Goal: Book appointment/travel/reservation

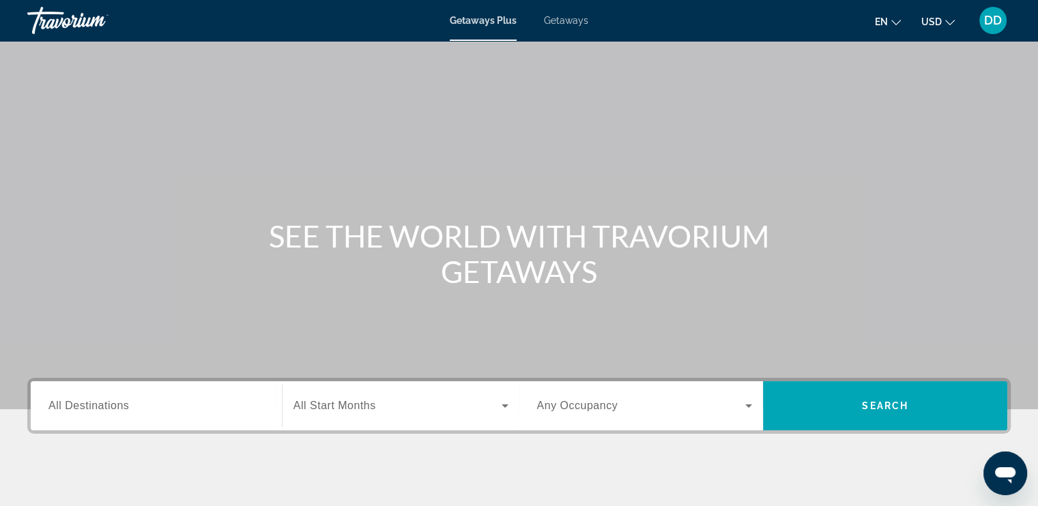
scroll to position [136, 0]
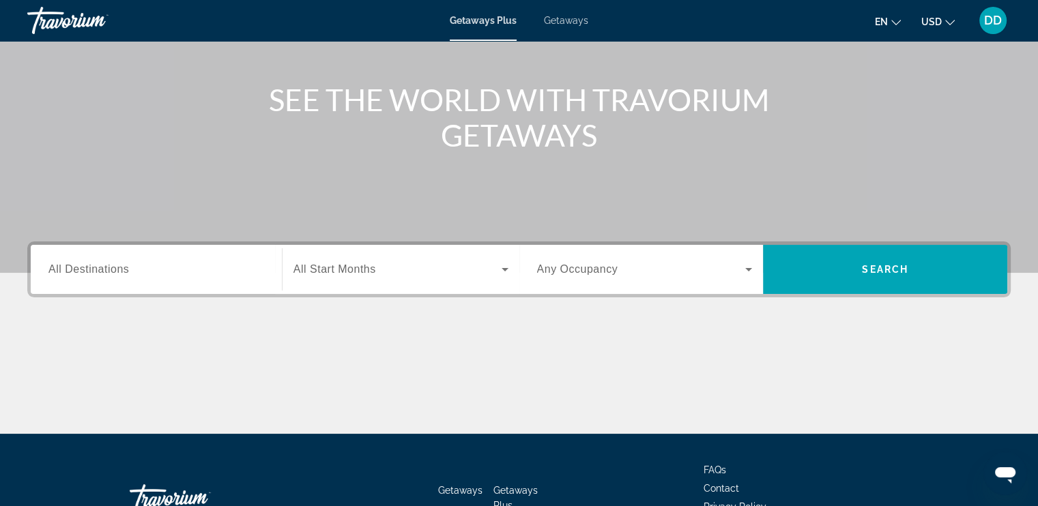
drag, startPoint x: 270, startPoint y: 261, endPoint x: 261, endPoint y: 263, distance: 9.1
click at [268, 260] on div "Destination All Destinations" at bounding box center [157, 269] width 238 height 39
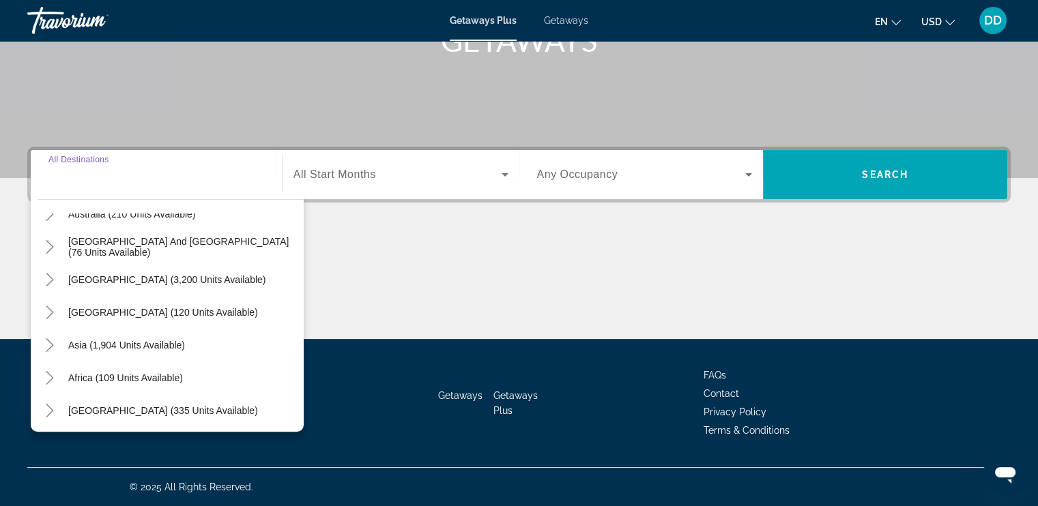
scroll to position [221, 0]
click at [52, 284] on icon "Toggle South America (3,200 units available)" at bounding box center [50, 278] width 14 height 14
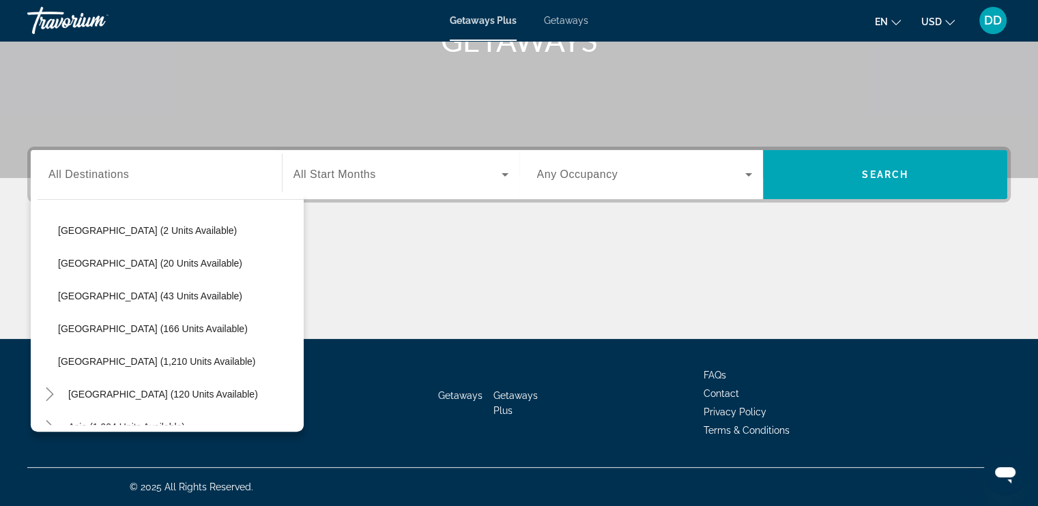
scroll to position [405, 0]
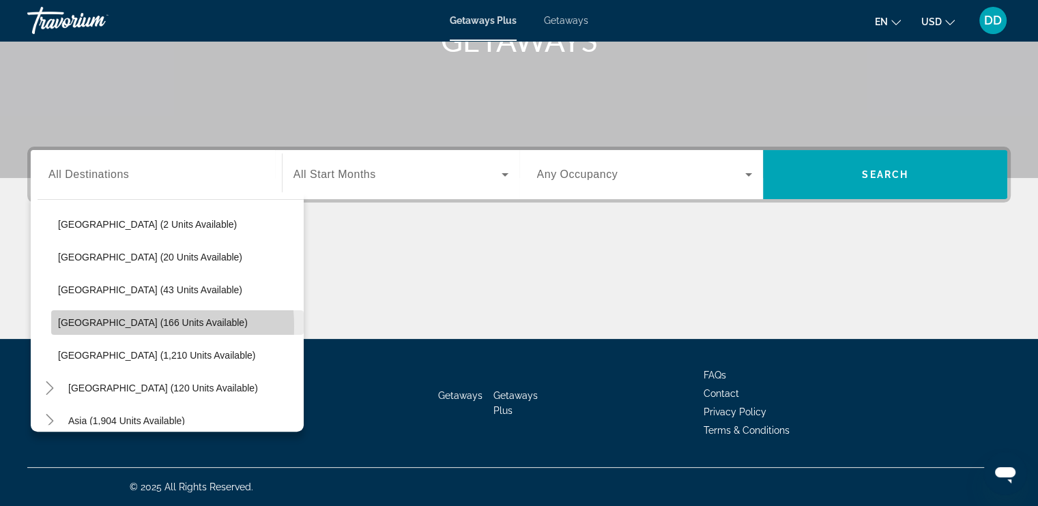
click at [126, 326] on span "[GEOGRAPHIC_DATA] (166 units available)" at bounding box center [153, 322] width 190 height 11
type input "**********"
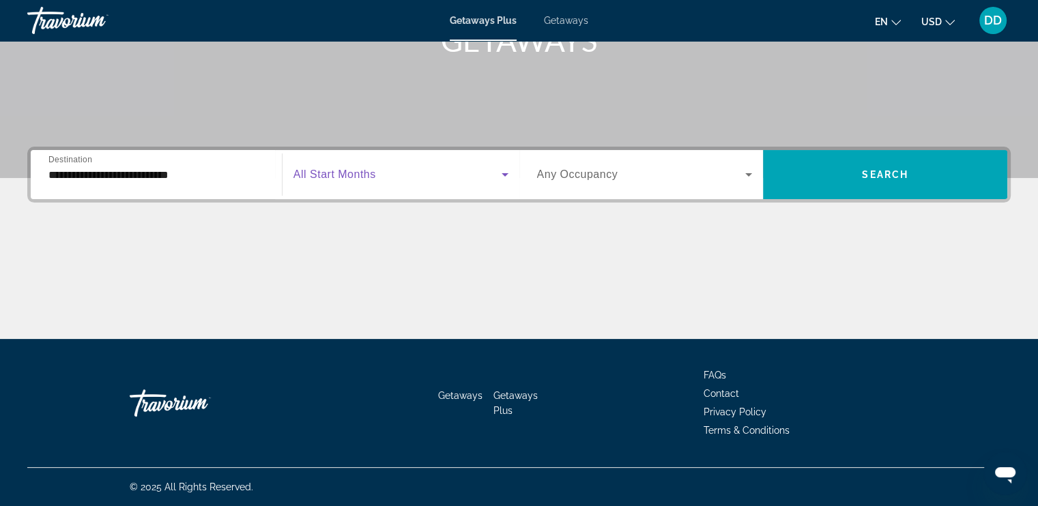
click at [502, 175] on icon "Search widget" at bounding box center [505, 175] width 16 height 16
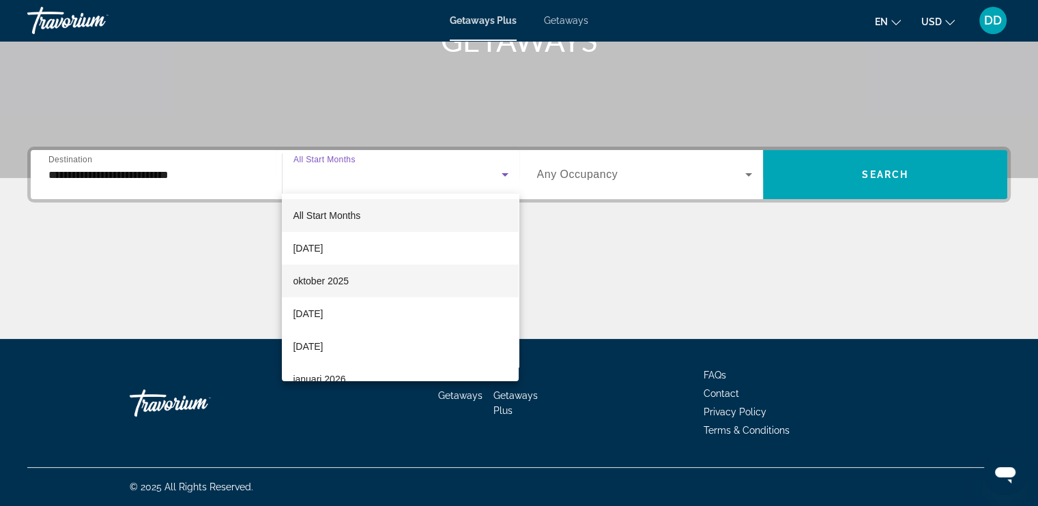
click at [361, 283] on mat-option "oktober 2025" at bounding box center [400, 281] width 237 height 33
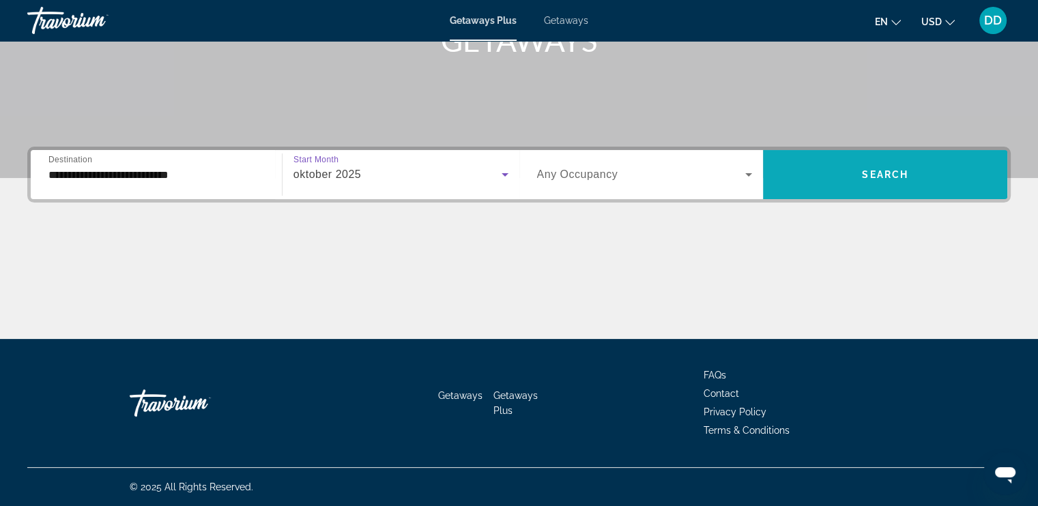
click at [865, 181] on span "Search widget" at bounding box center [885, 174] width 244 height 33
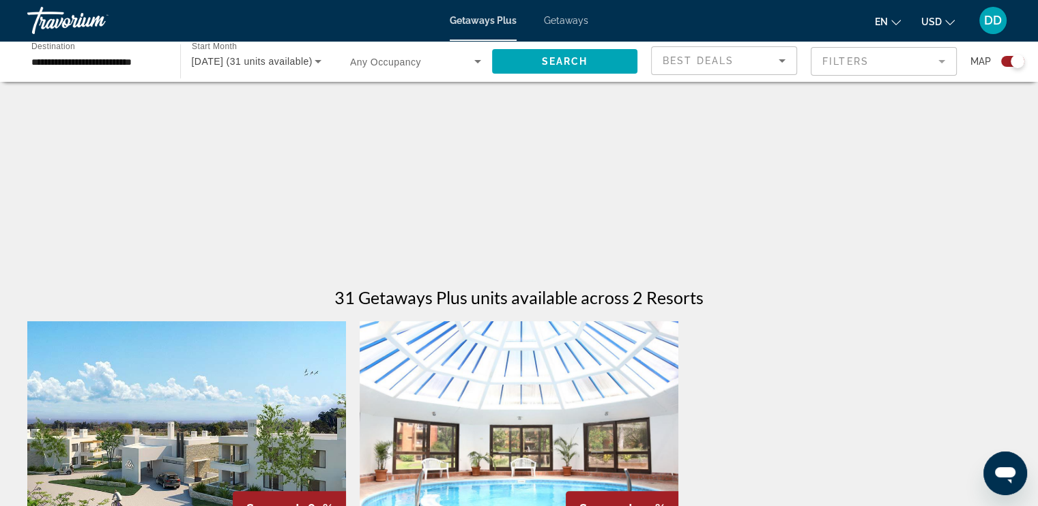
click at [879, 178] on div "Main content" at bounding box center [518, 68] width 983 height 409
click at [878, 169] on div "Main content" at bounding box center [518, 68] width 983 height 409
click at [884, 169] on div "Main content" at bounding box center [518, 68] width 983 height 409
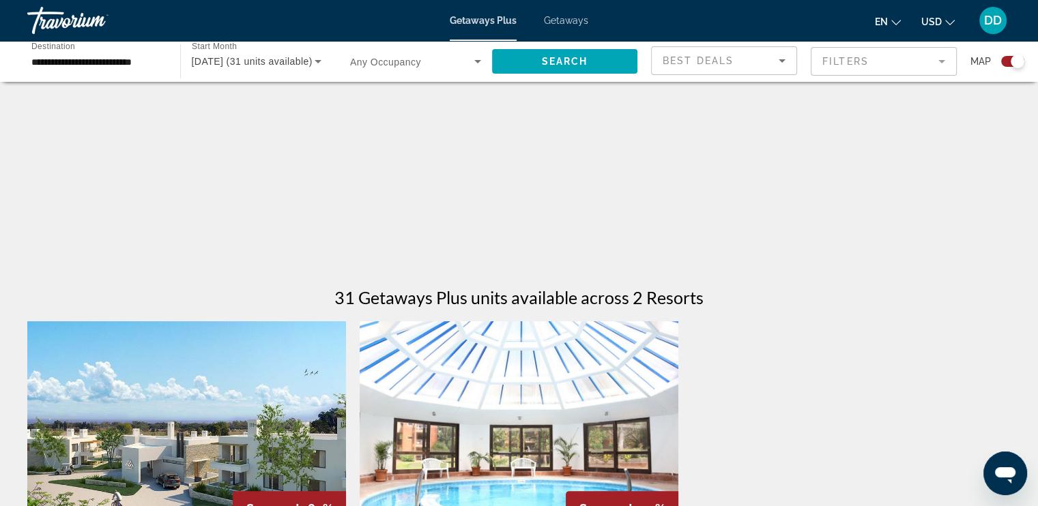
click at [884, 169] on div "Main content" at bounding box center [518, 68] width 983 height 409
click at [378, 173] on div "Main content" at bounding box center [518, 68] width 983 height 409
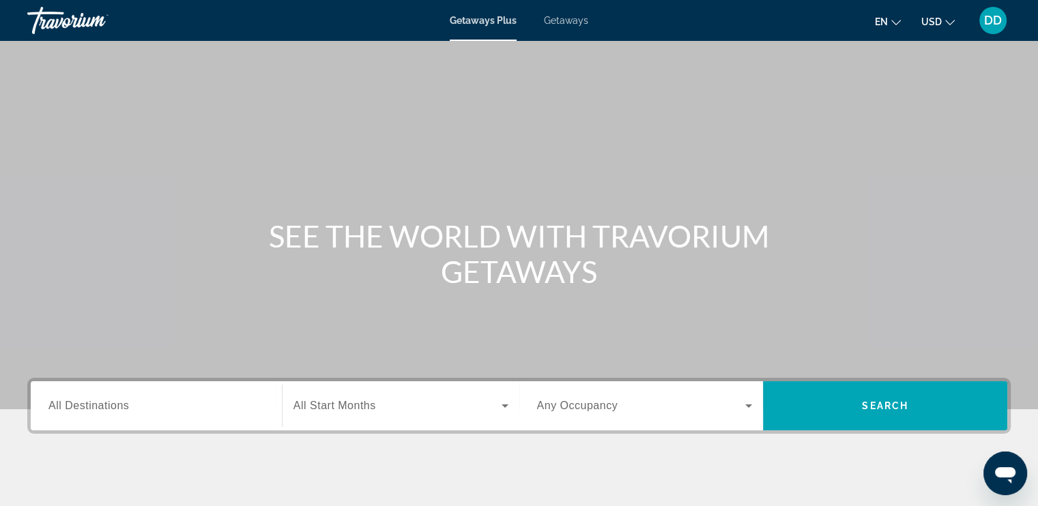
click at [177, 414] on input "Destination All Destinations" at bounding box center [156, 407] width 216 height 16
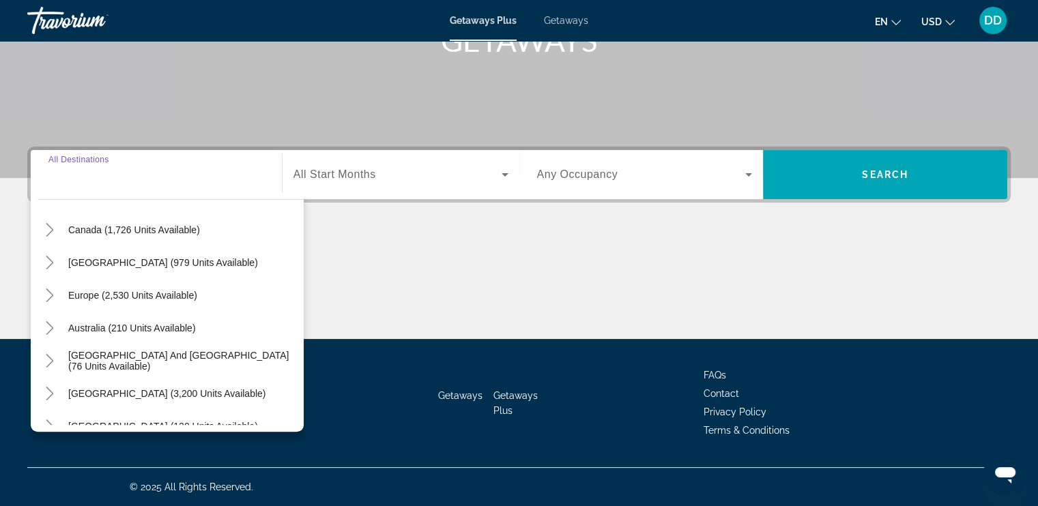
scroll to position [85, 0]
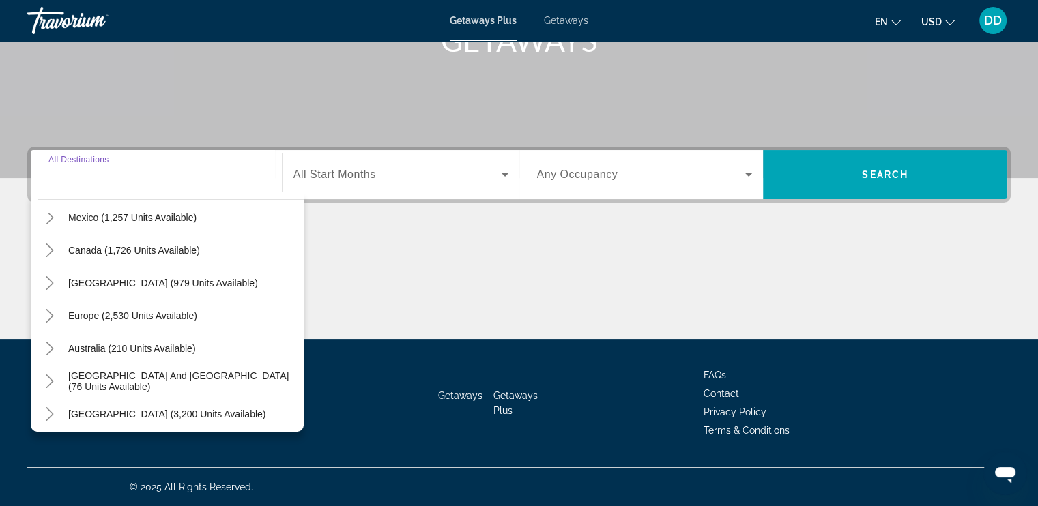
click at [122, 346] on span "Australia (210 units available)" at bounding box center [132, 348] width 128 height 11
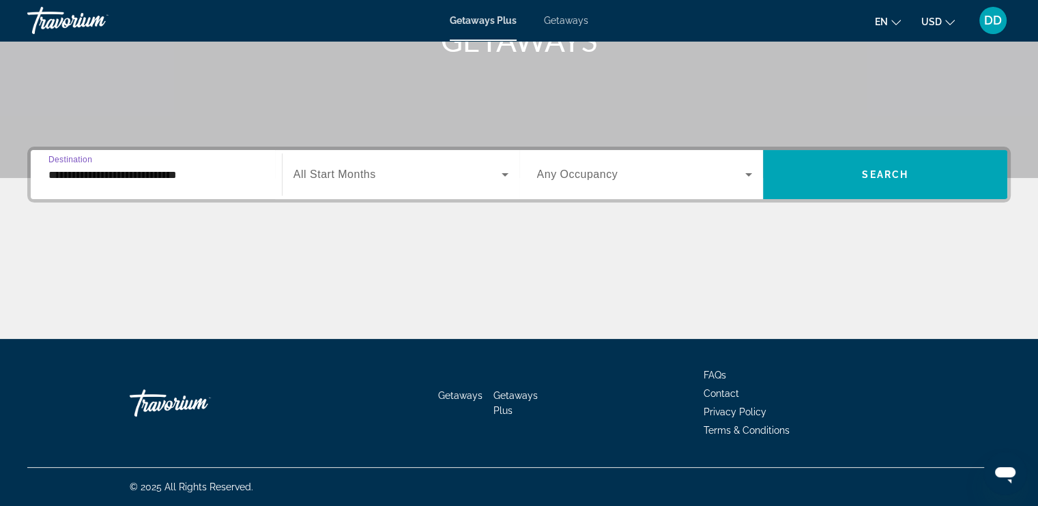
click at [177, 178] on input "**********" at bounding box center [156, 175] width 216 height 16
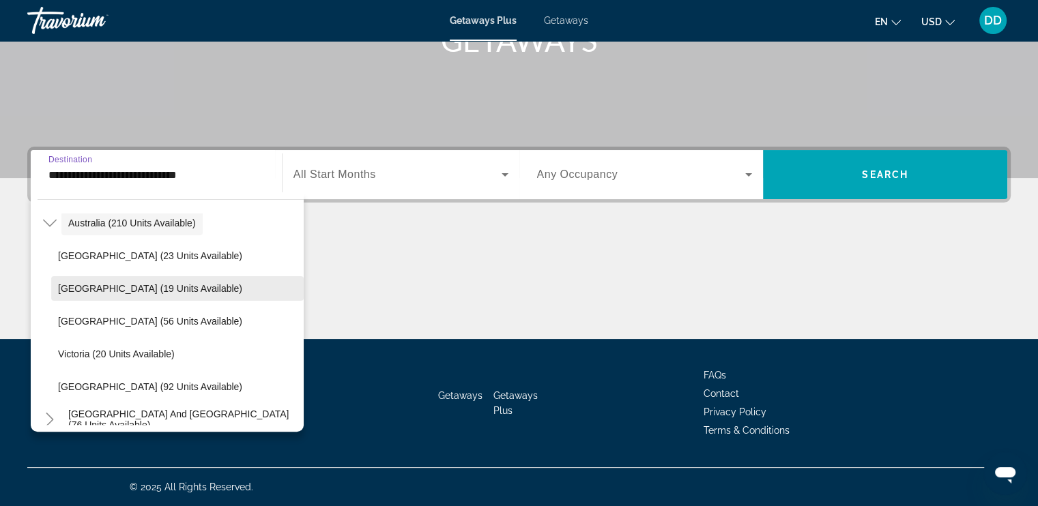
scroll to position [250, 0]
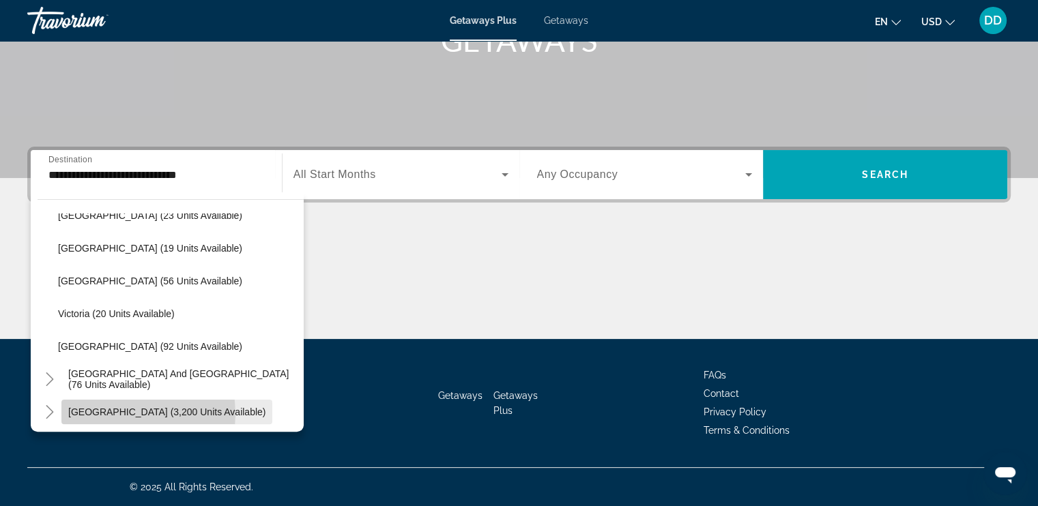
click at [111, 414] on span "[GEOGRAPHIC_DATA] (3,200 units available)" at bounding box center [166, 412] width 197 height 11
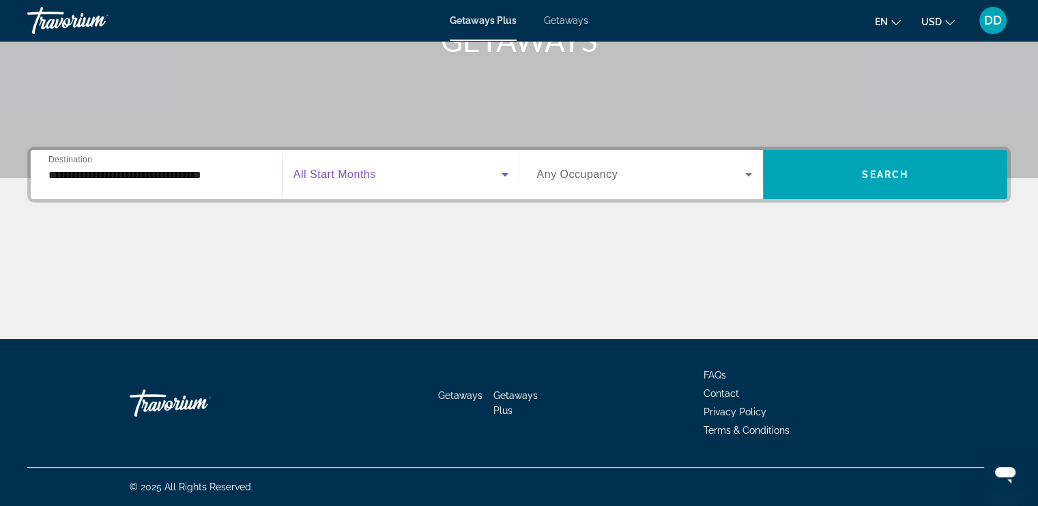
click at [507, 175] on icon "Search widget" at bounding box center [505, 175] width 16 height 16
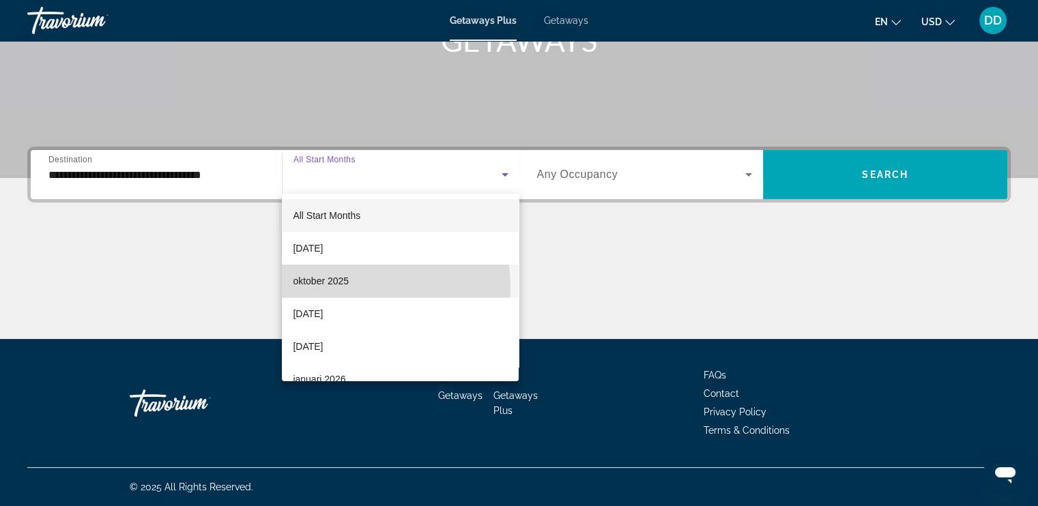
click at [358, 287] on mat-option "oktober 2025" at bounding box center [400, 281] width 237 height 33
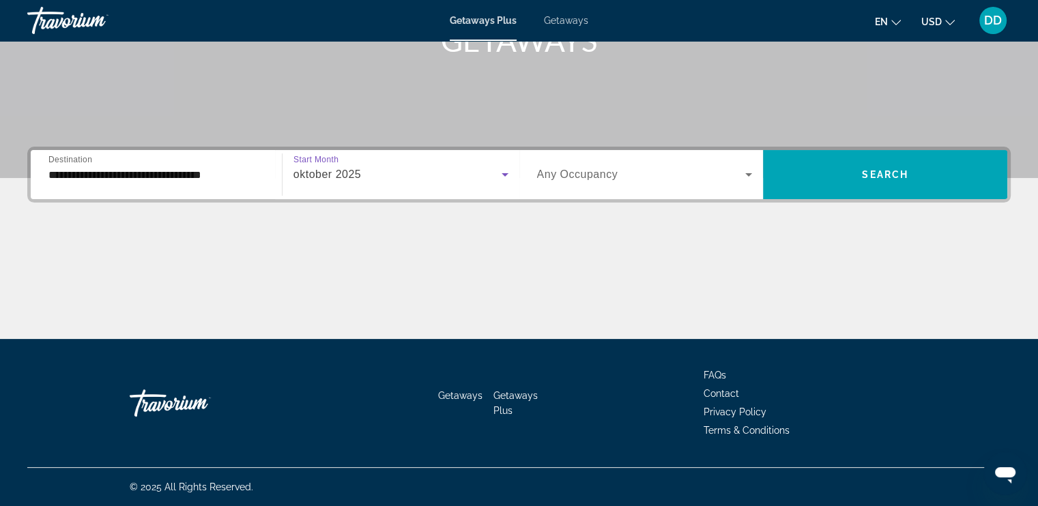
click at [255, 182] on input "**********" at bounding box center [156, 175] width 216 height 16
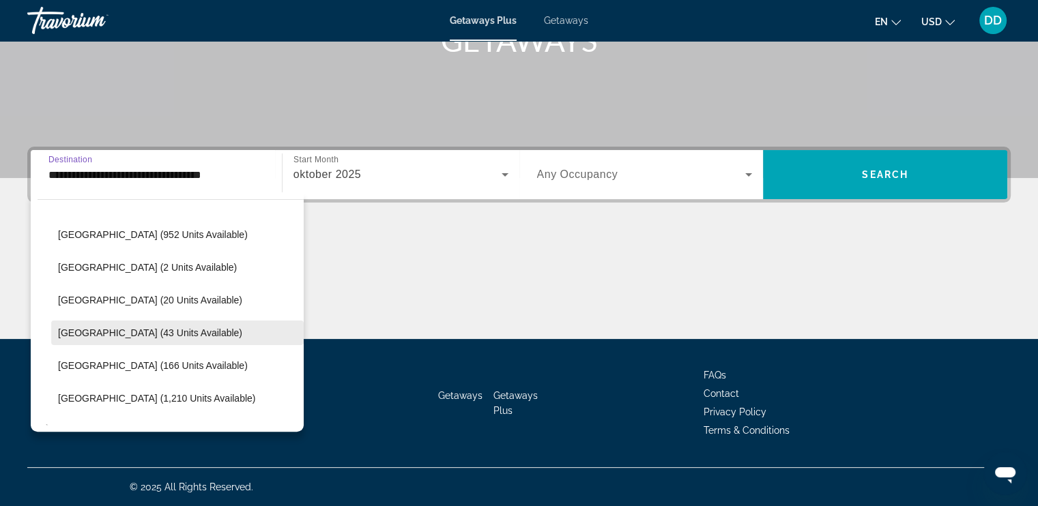
scroll to position [548, 0]
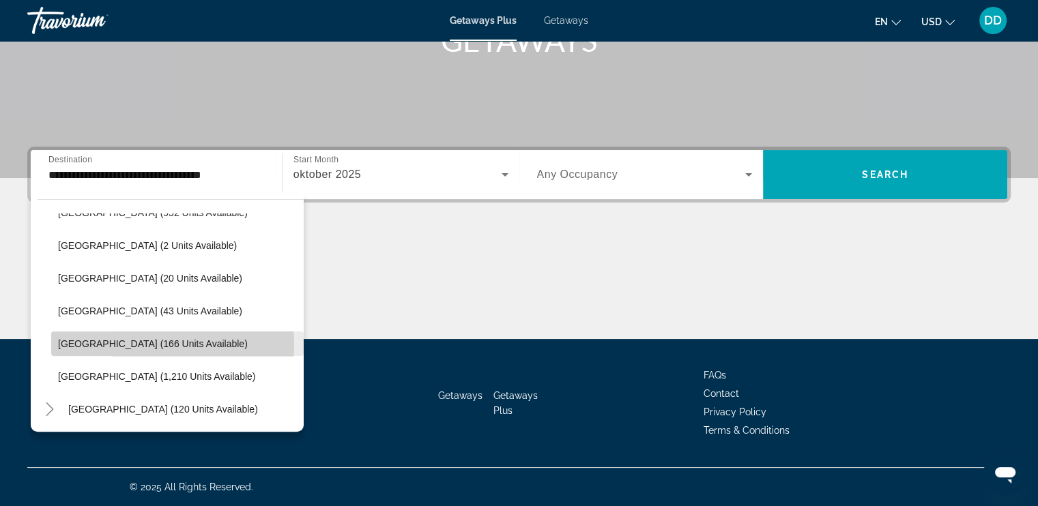
click at [116, 345] on span "[GEOGRAPHIC_DATA] (166 units available)" at bounding box center [153, 344] width 190 height 11
type input "**********"
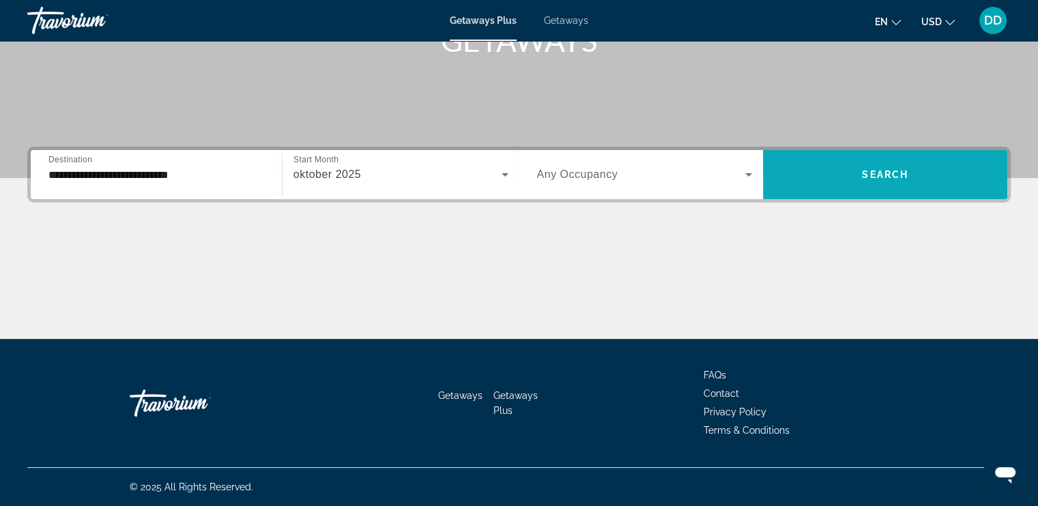
click at [876, 176] on span "Search" at bounding box center [885, 174] width 46 height 11
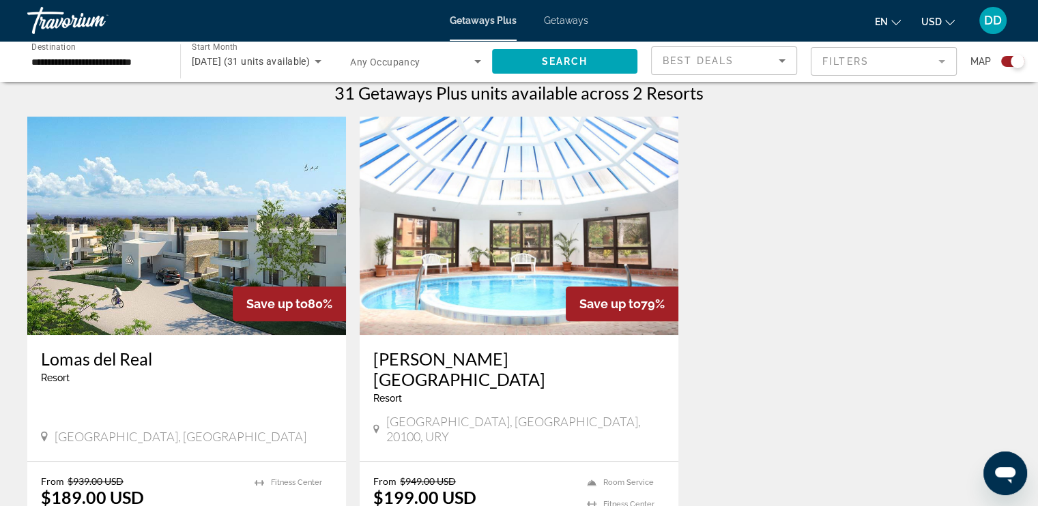
scroll to position [546, 0]
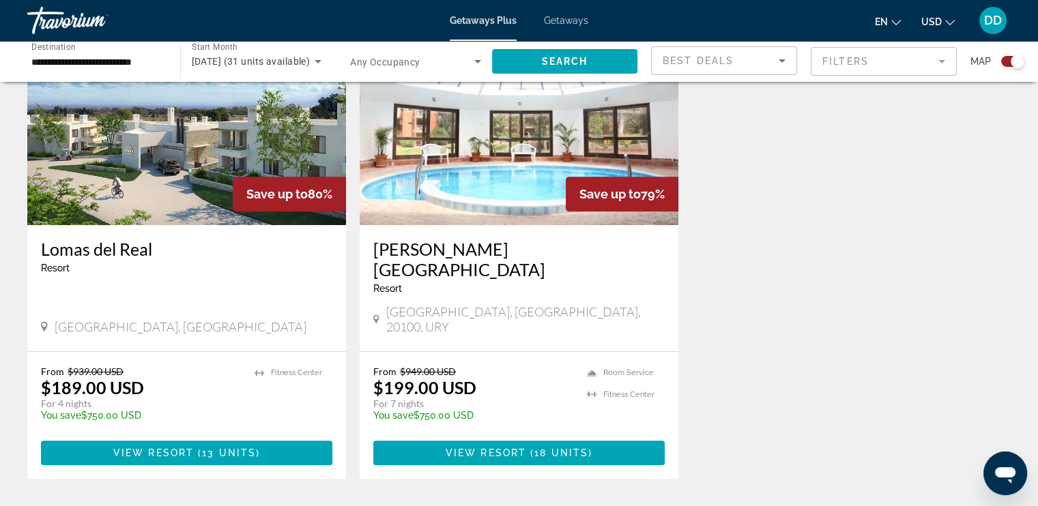
click at [116, 164] on img "Main content" at bounding box center [186, 116] width 319 height 218
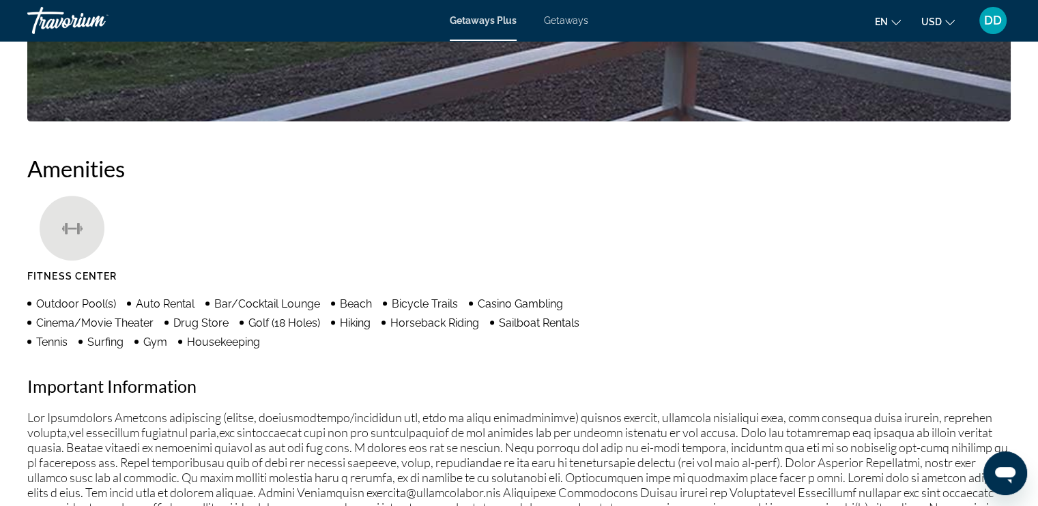
scroll to position [546, 0]
